Goal: Task Accomplishment & Management: Manage account settings

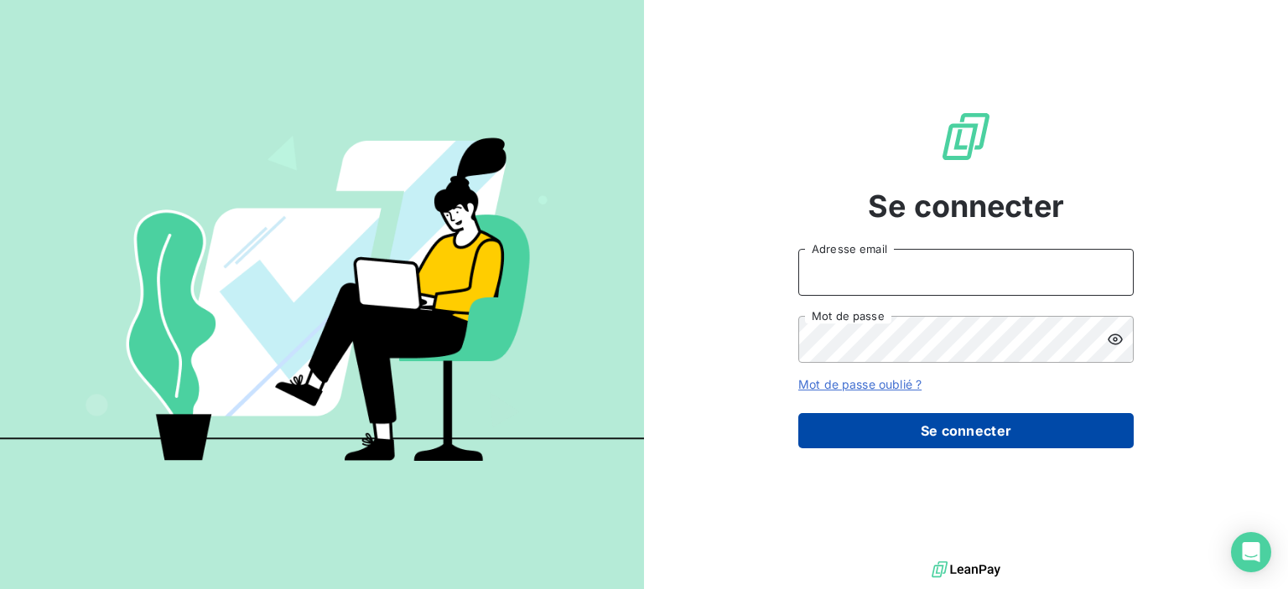
type input "m.costet@adsgroup-security.com"
click at [973, 422] on button "Se connecter" at bounding box center [965, 430] width 335 height 35
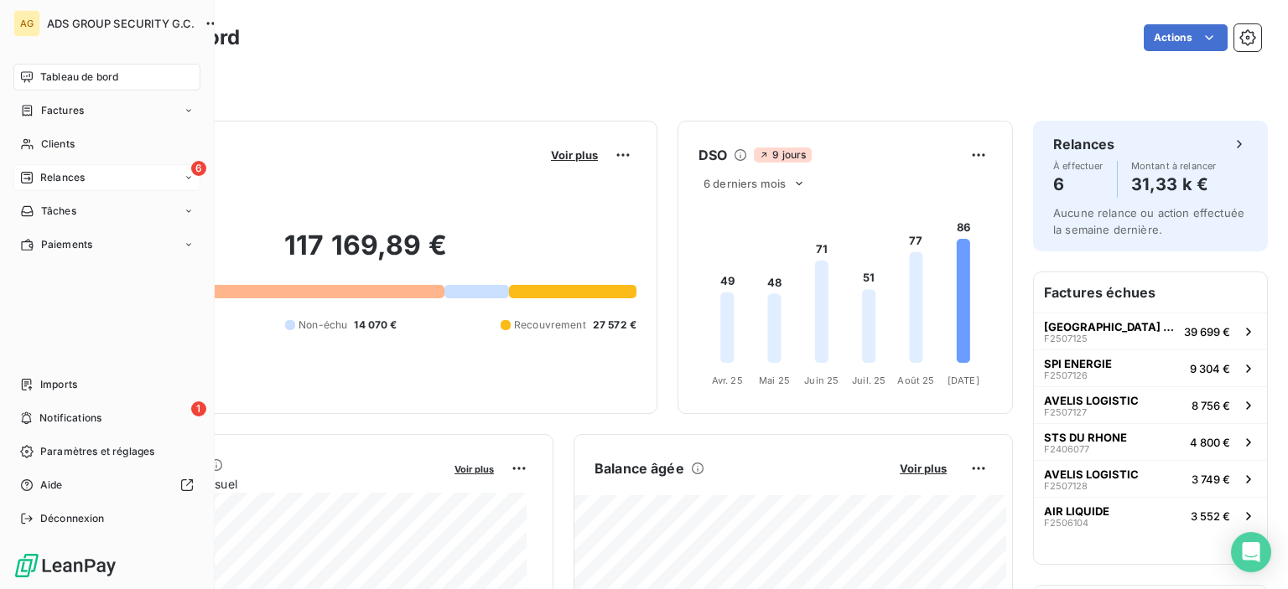
click at [102, 184] on div "6 Relances" at bounding box center [106, 177] width 187 height 27
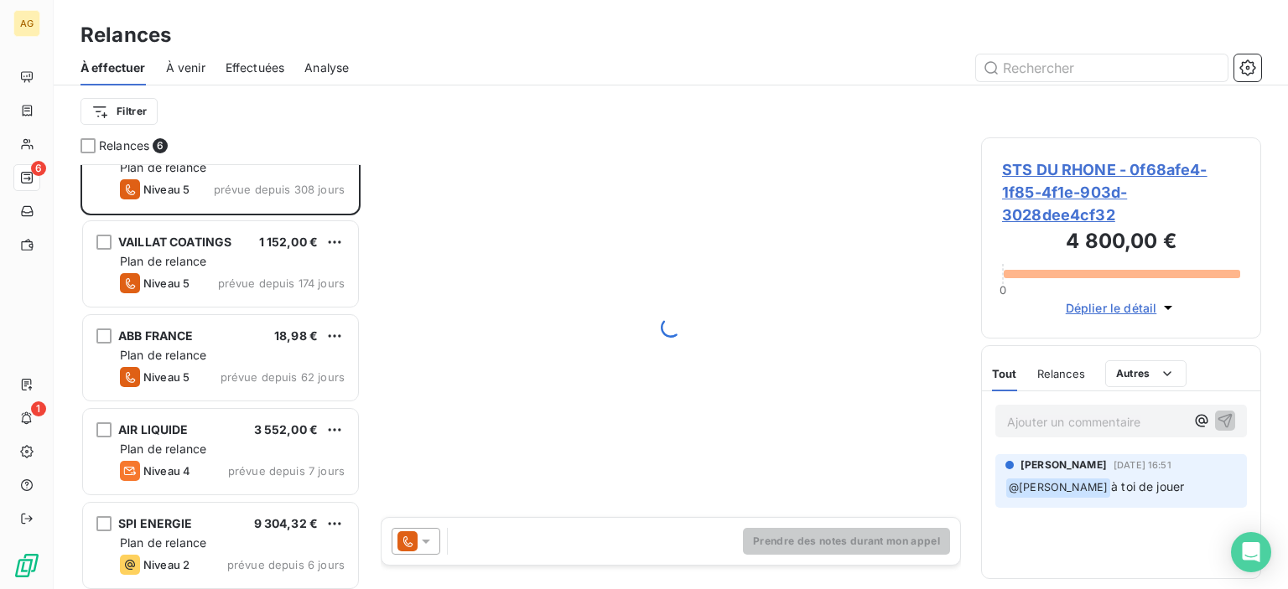
scroll to position [138, 0]
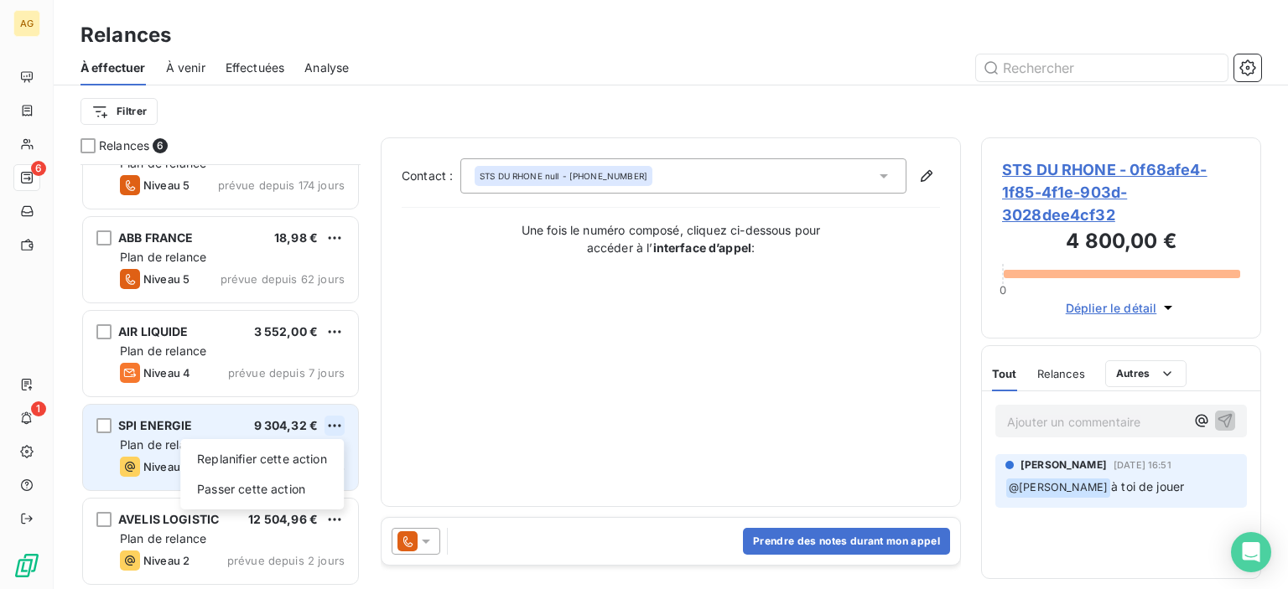
click at [332, 422] on html "AG 6 1 Relances À effectuer À venir Effectuées Analyse Filtrer Relances 6 STS D…" at bounding box center [644, 294] width 1288 height 589
